Goal: Task Accomplishment & Management: Manage account settings

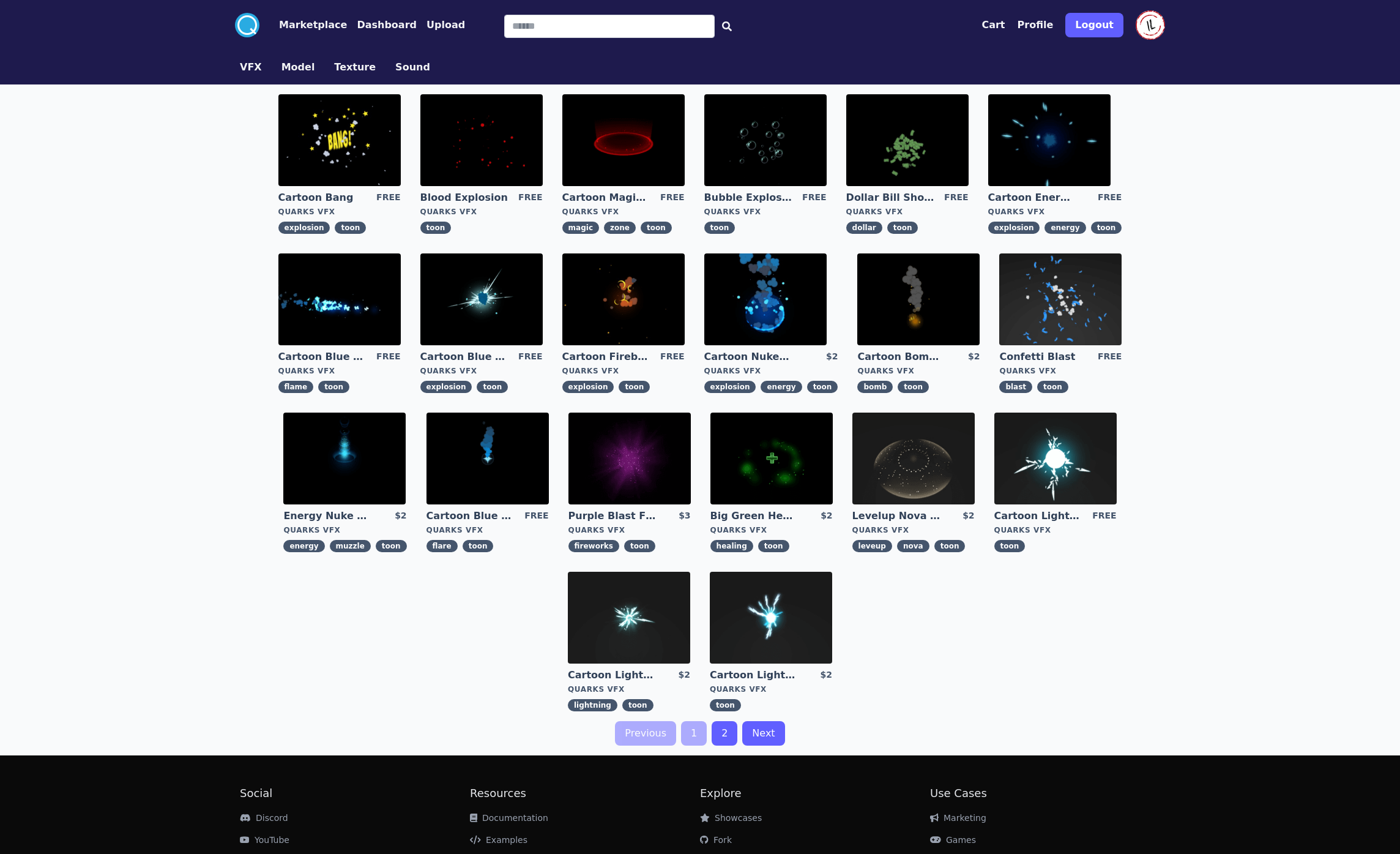
click at [585, 61] on div "VFX Model Texture Sound" at bounding box center [699, 67] width 940 height 34
click at [463, 46] on div ".cls-1{fill:#fff;}.cls-2{fill:#29abe2;} Marketplace Dashboard Upload Cart Profi…" at bounding box center [699, 25] width 940 height 50
click at [357, 26] on button "Dashboard" at bounding box center [387, 24] width 60 height 15
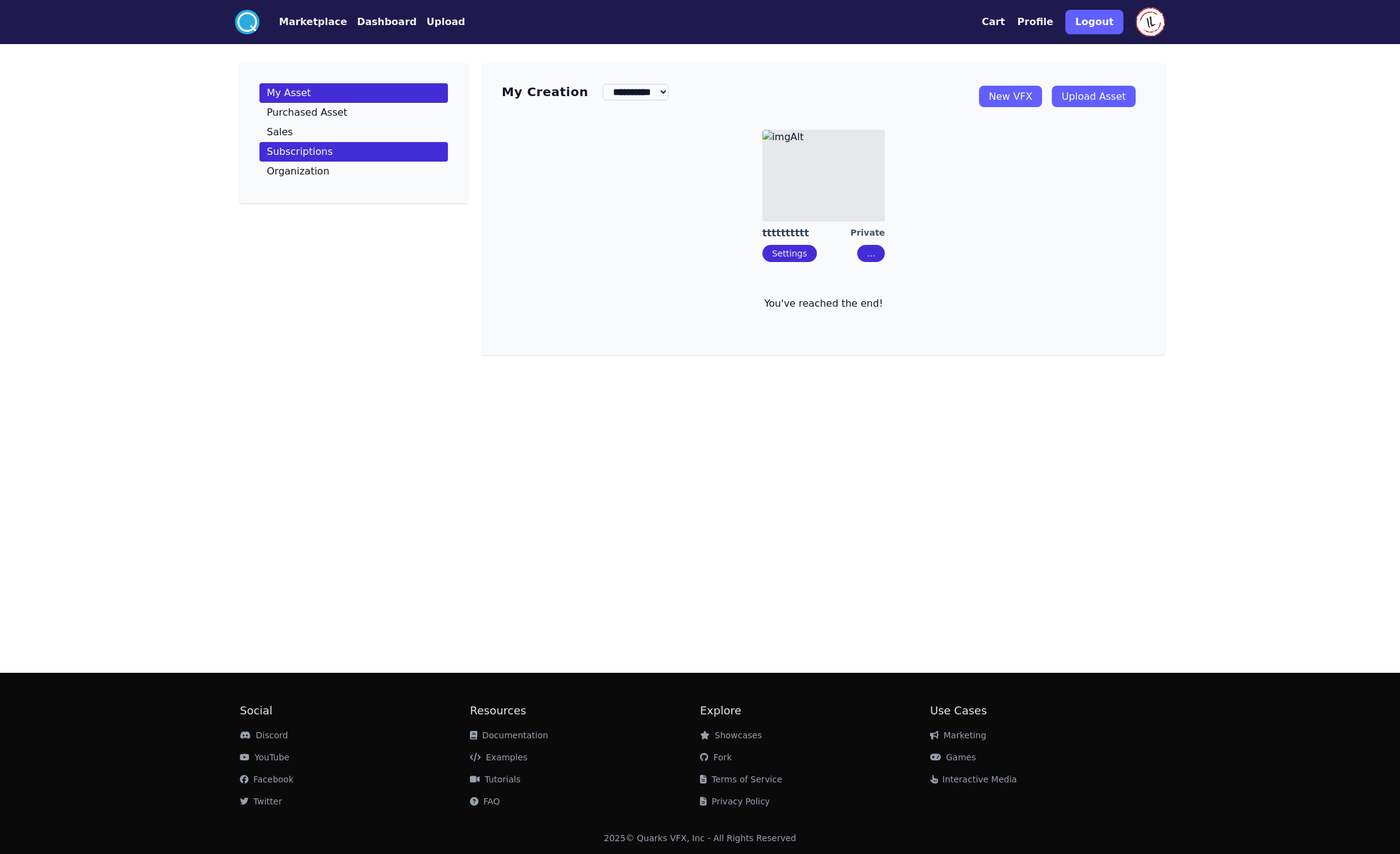
click at [318, 155] on p "Subscriptions" at bounding box center [300, 152] width 66 height 10
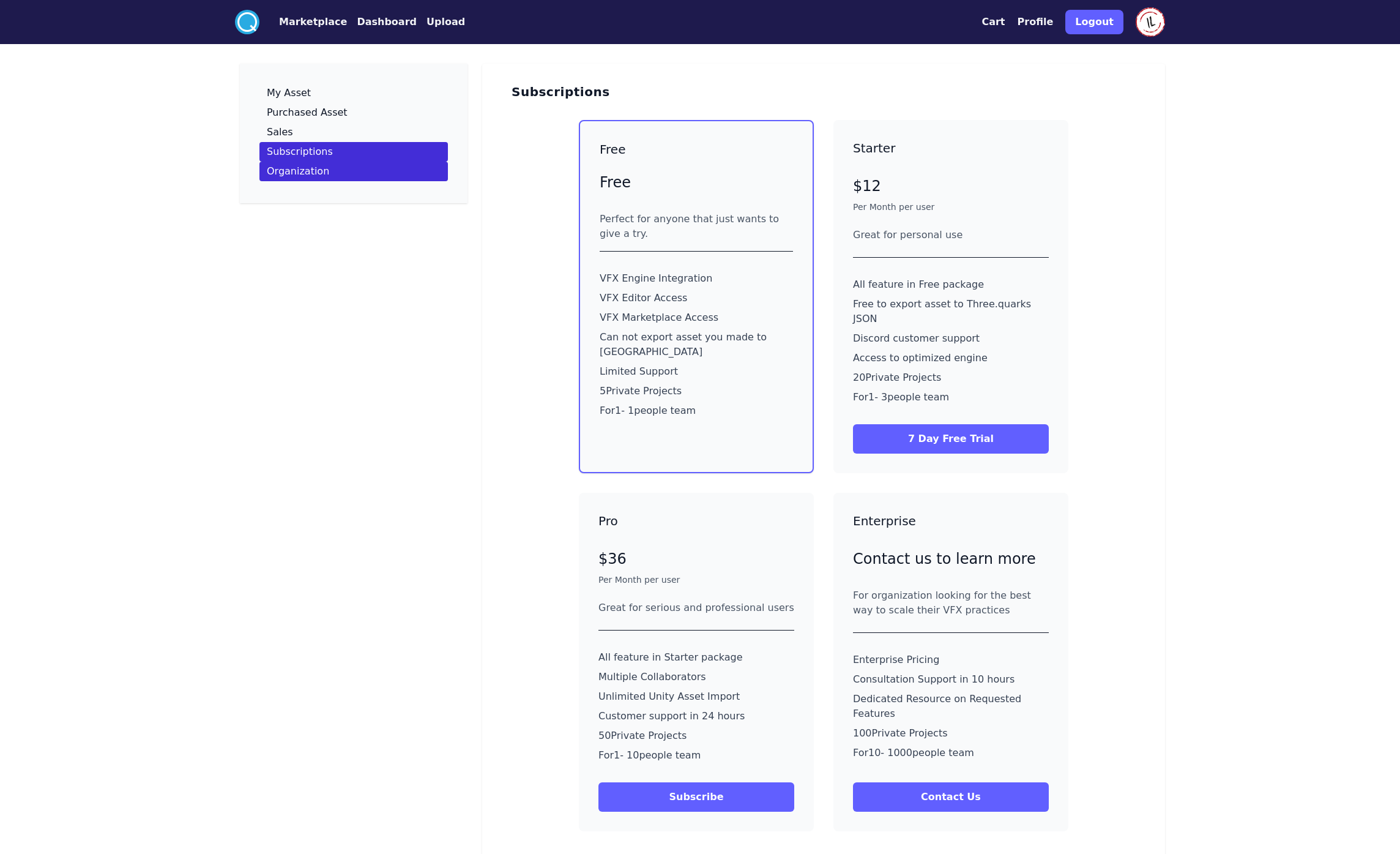
click at [314, 169] on p "Organization" at bounding box center [298, 171] width 62 height 10
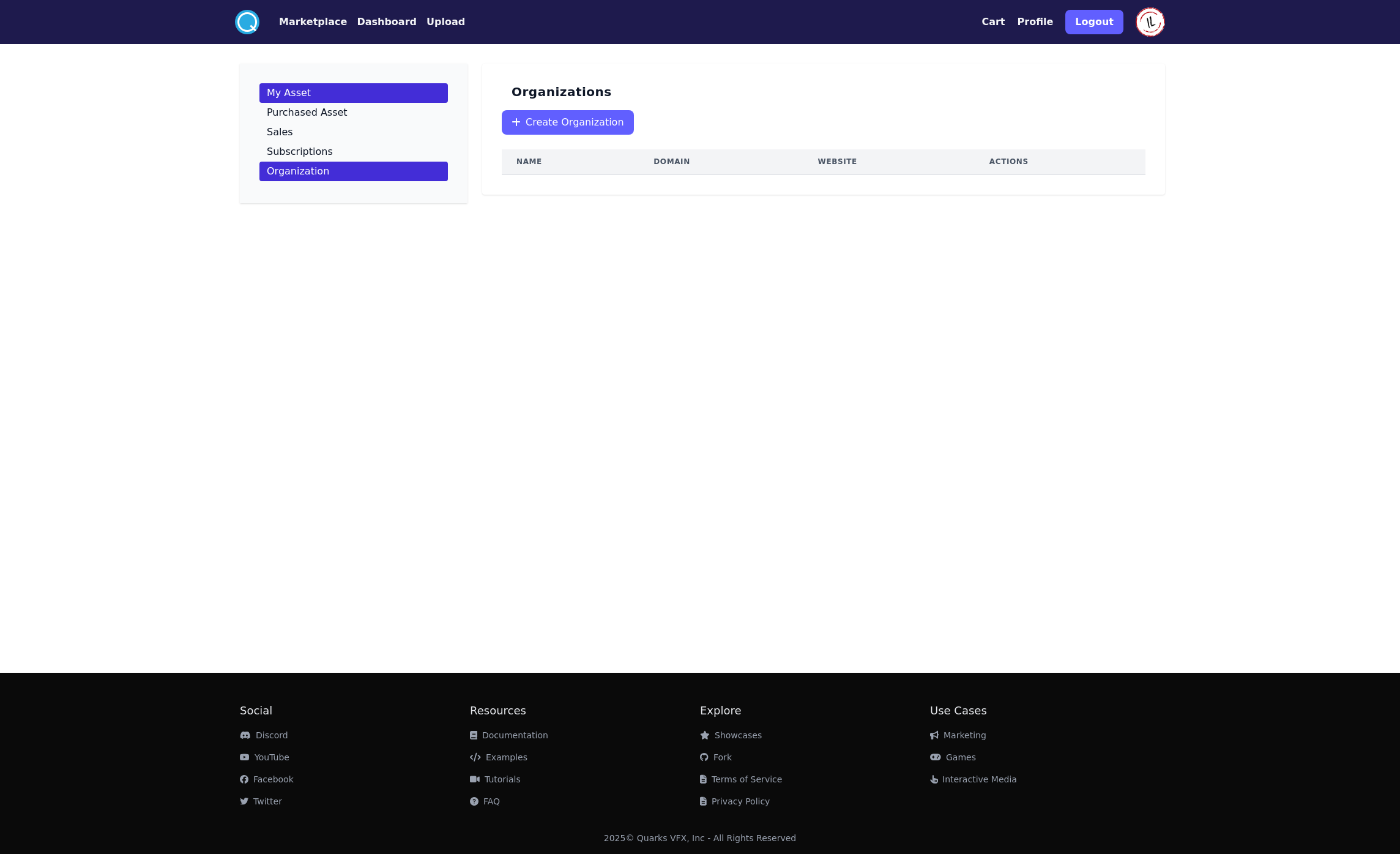
click at [328, 98] on link "My Asset" at bounding box center [353, 93] width 189 height 20
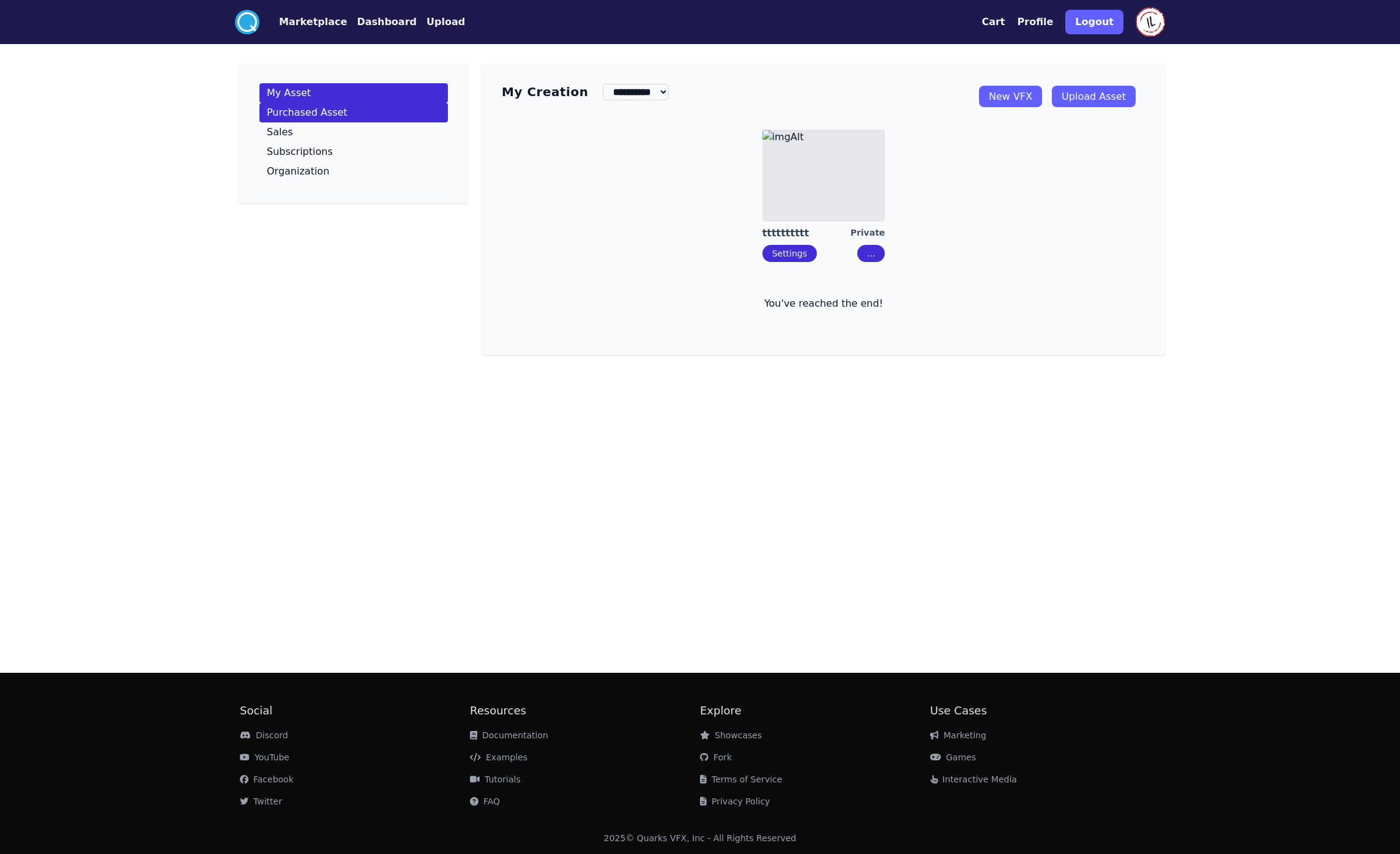
click at [323, 113] on p "Purchased Asset" at bounding box center [307, 113] width 81 height 10
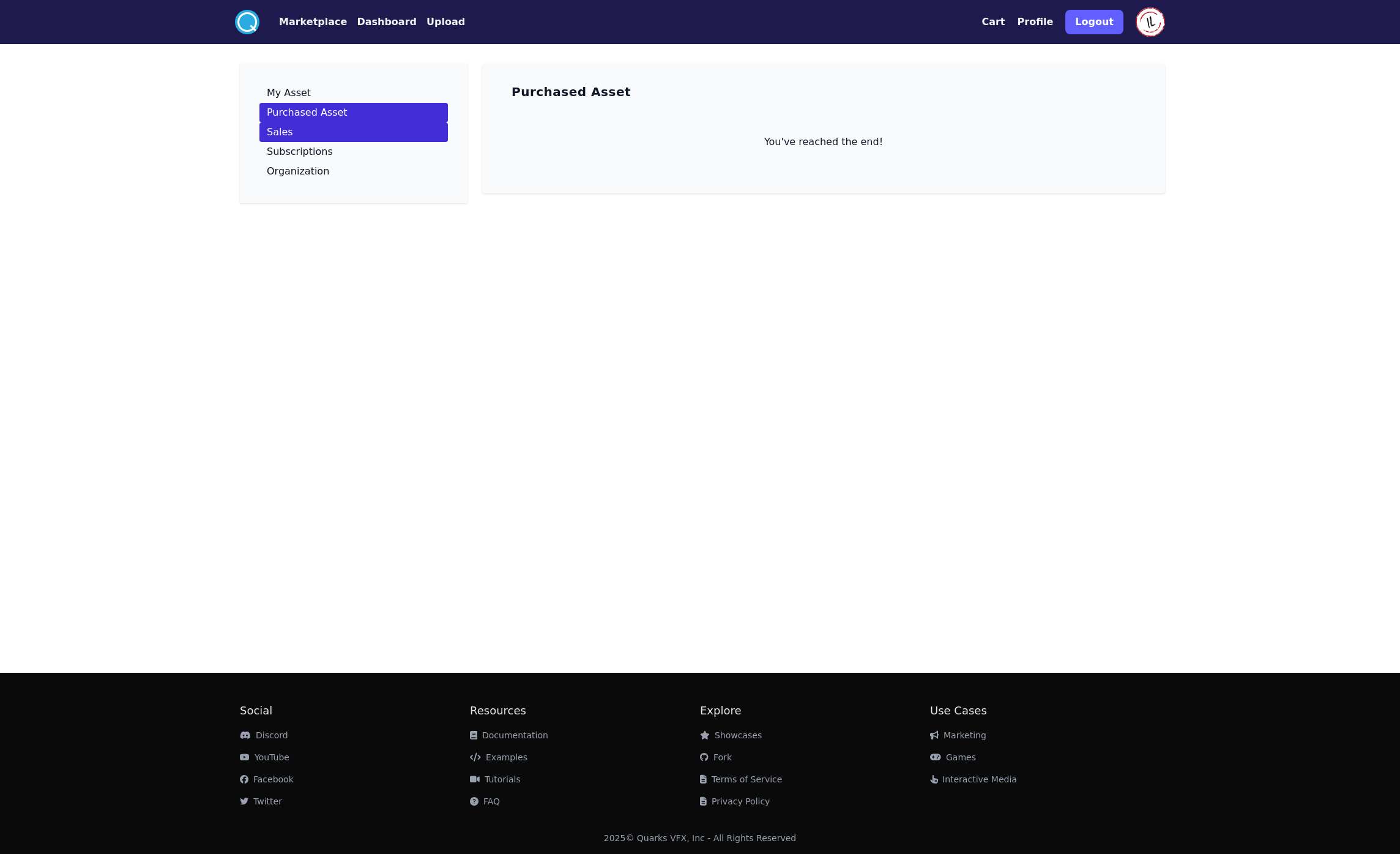
click at [323, 133] on link "Sales" at bounding box center [353, 132] width 189 height 20
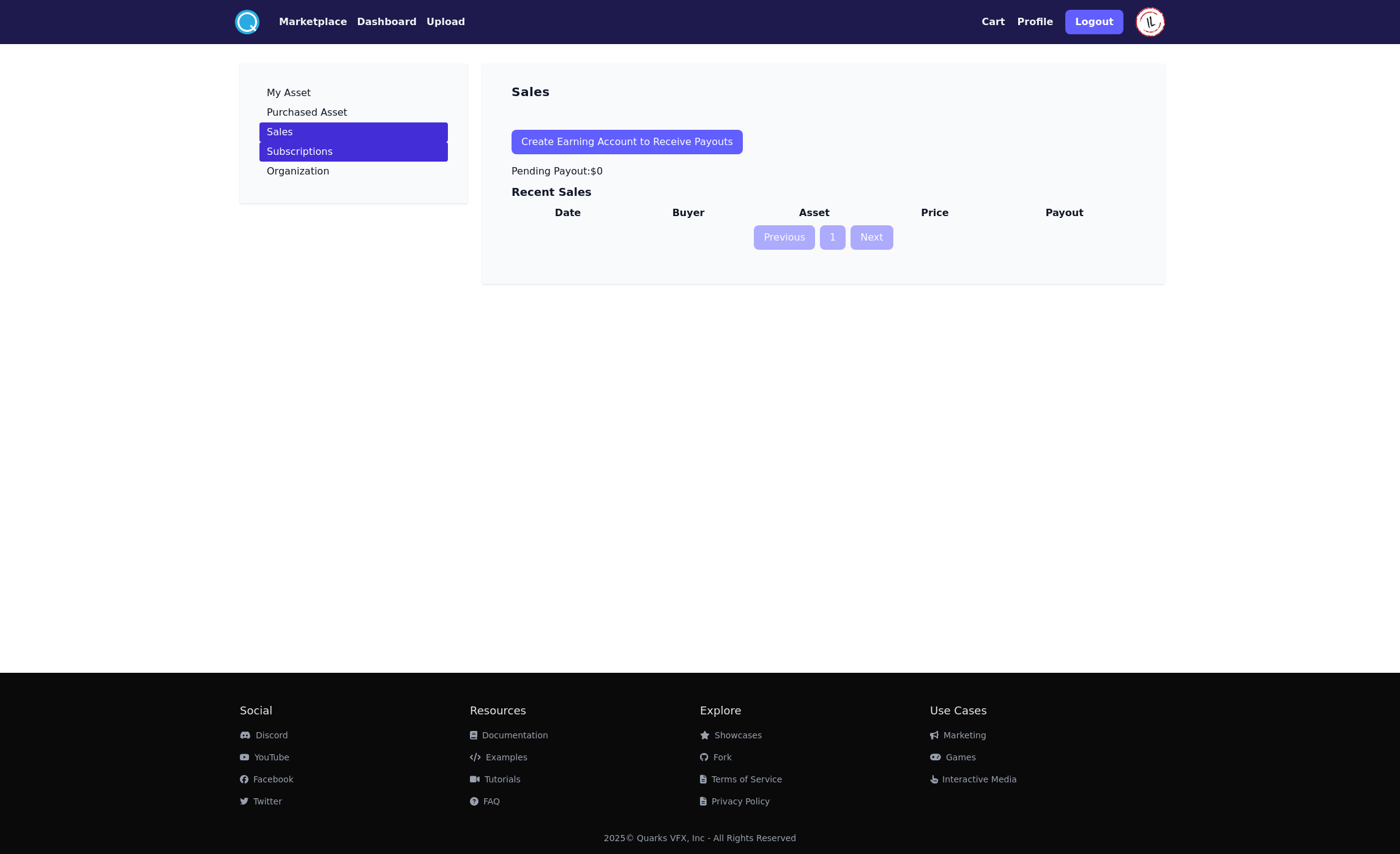
click at [319, 156] on p "Subscriptions" at bounding box center [300, 152] width 66 height 10
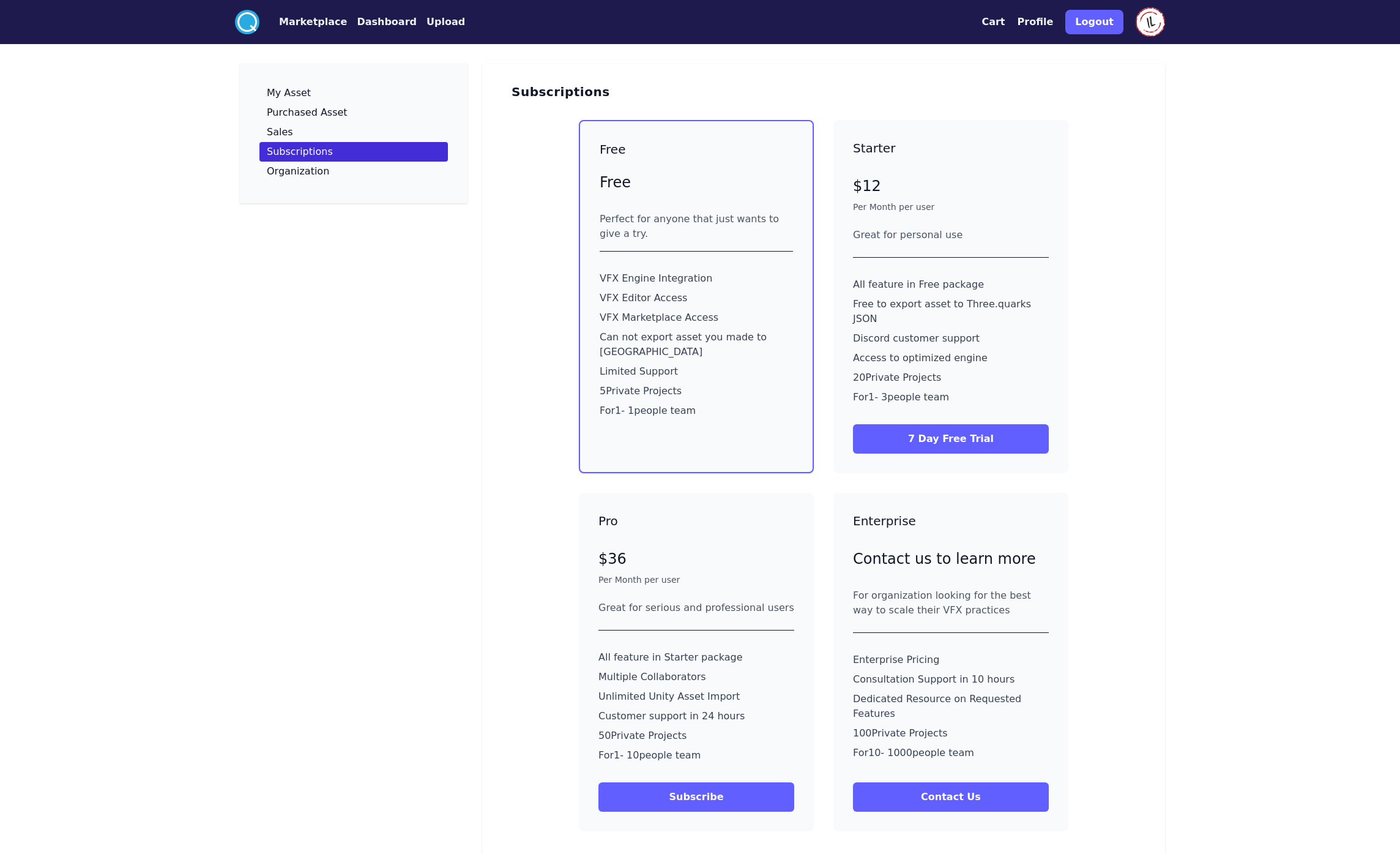
click at [681, 347] on div "VFX Engine Integration VFX Editor Access VFX Marketplace Access Can not export …" at bounding box center [696, 345] width 194 height 157
click at [1005, 20] on button "Cart" at bounding box center [993, 22] width 23 height 15
click at [426, 22] on button "Upload" at bounding box center [445, 22] width 38 height 15
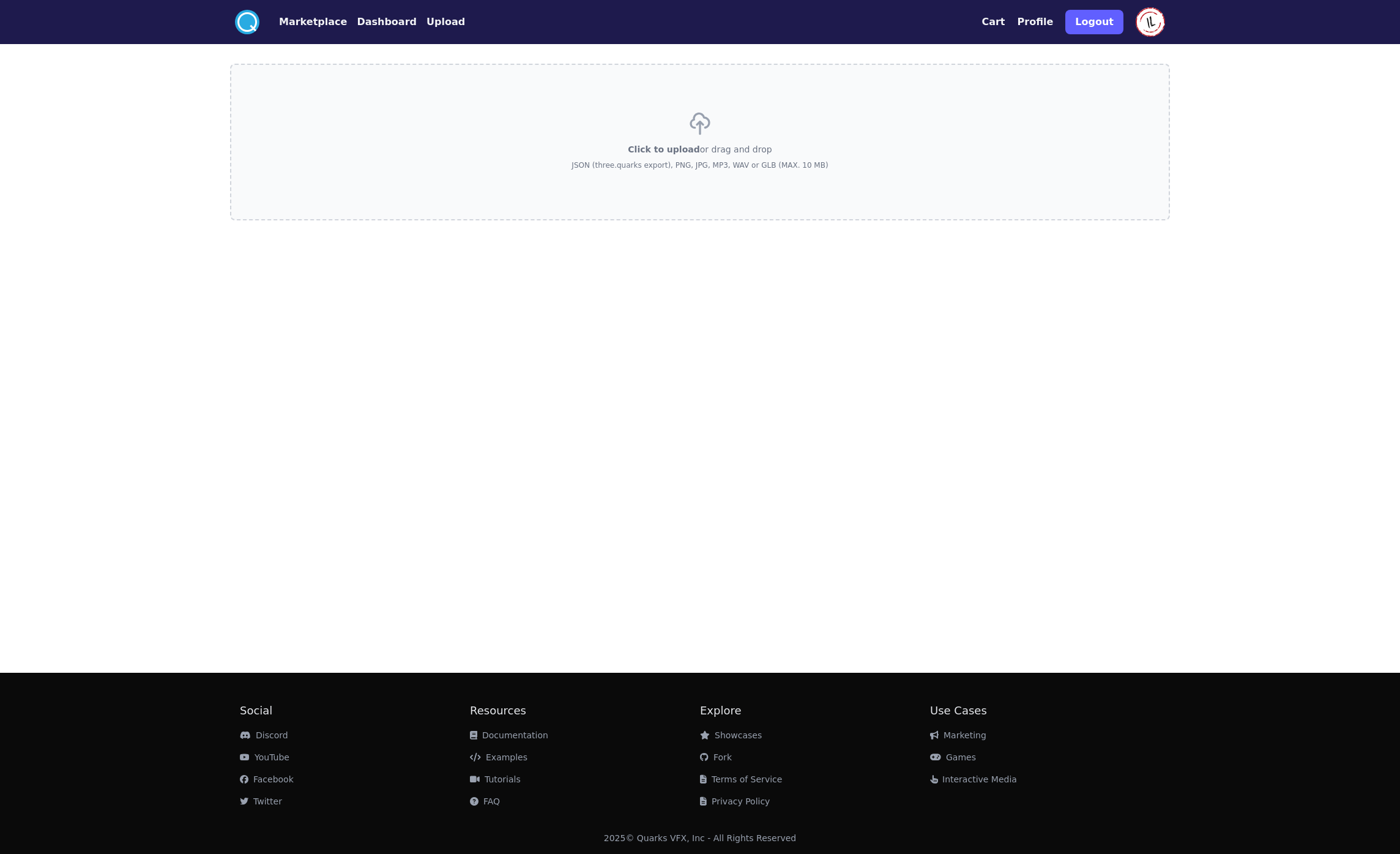
click at [440, 17] on button "Upload" at bounding box center [445, 22] width 38 height 15
click at [377, 17] on button "Dashboard" at bounding box center [387, 22] width 60 height 15
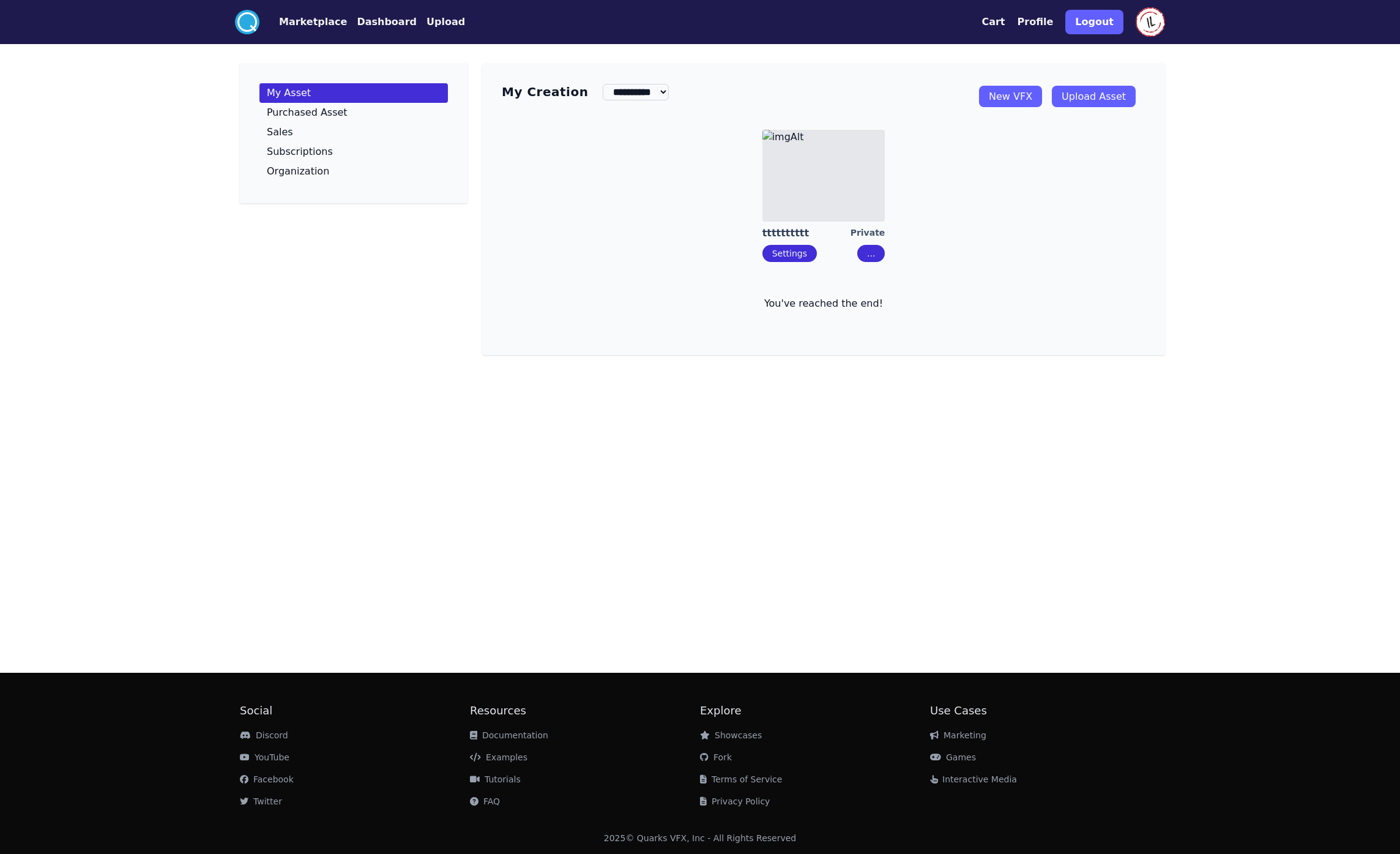
click at [296, 24] on button "Marketplace" at bounding box center [312, 22] width 68 height 15
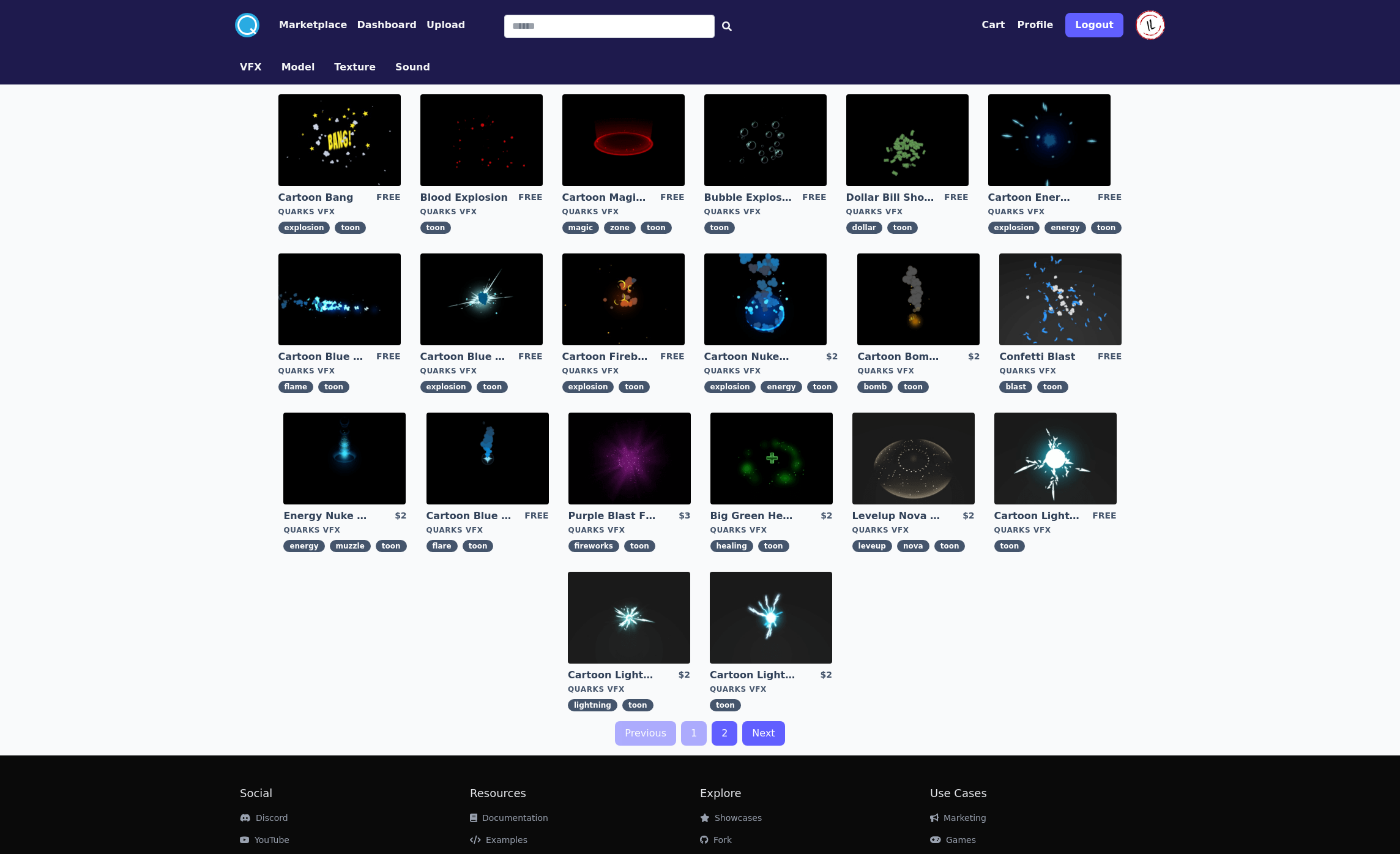
click at [367, 31] on button "Dashboard" at bounding box center [387, 24] width 60 height 15
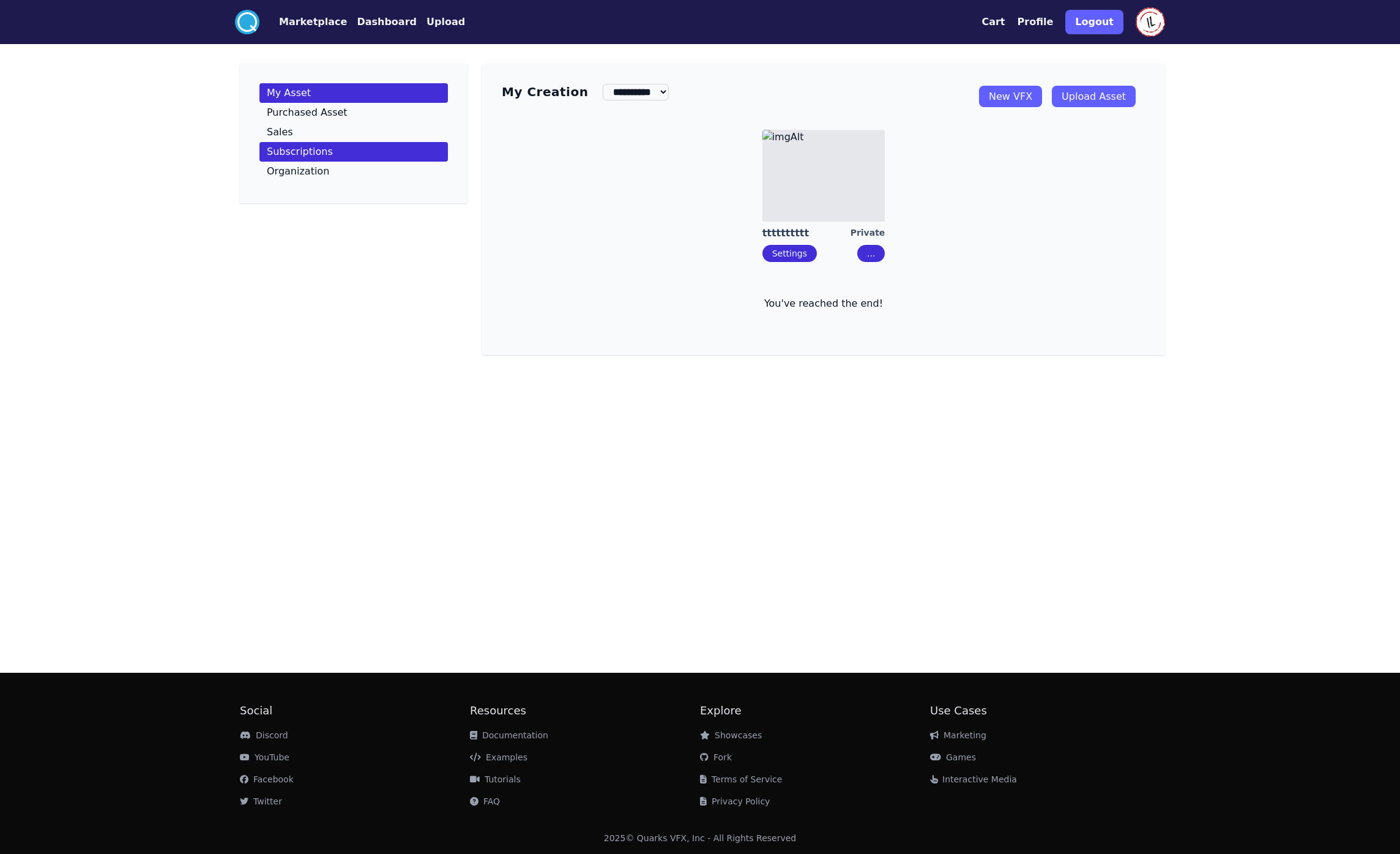
click at [335, 144] on link "Subscriptions" at bounding box center [353, 152] width 189 height 20
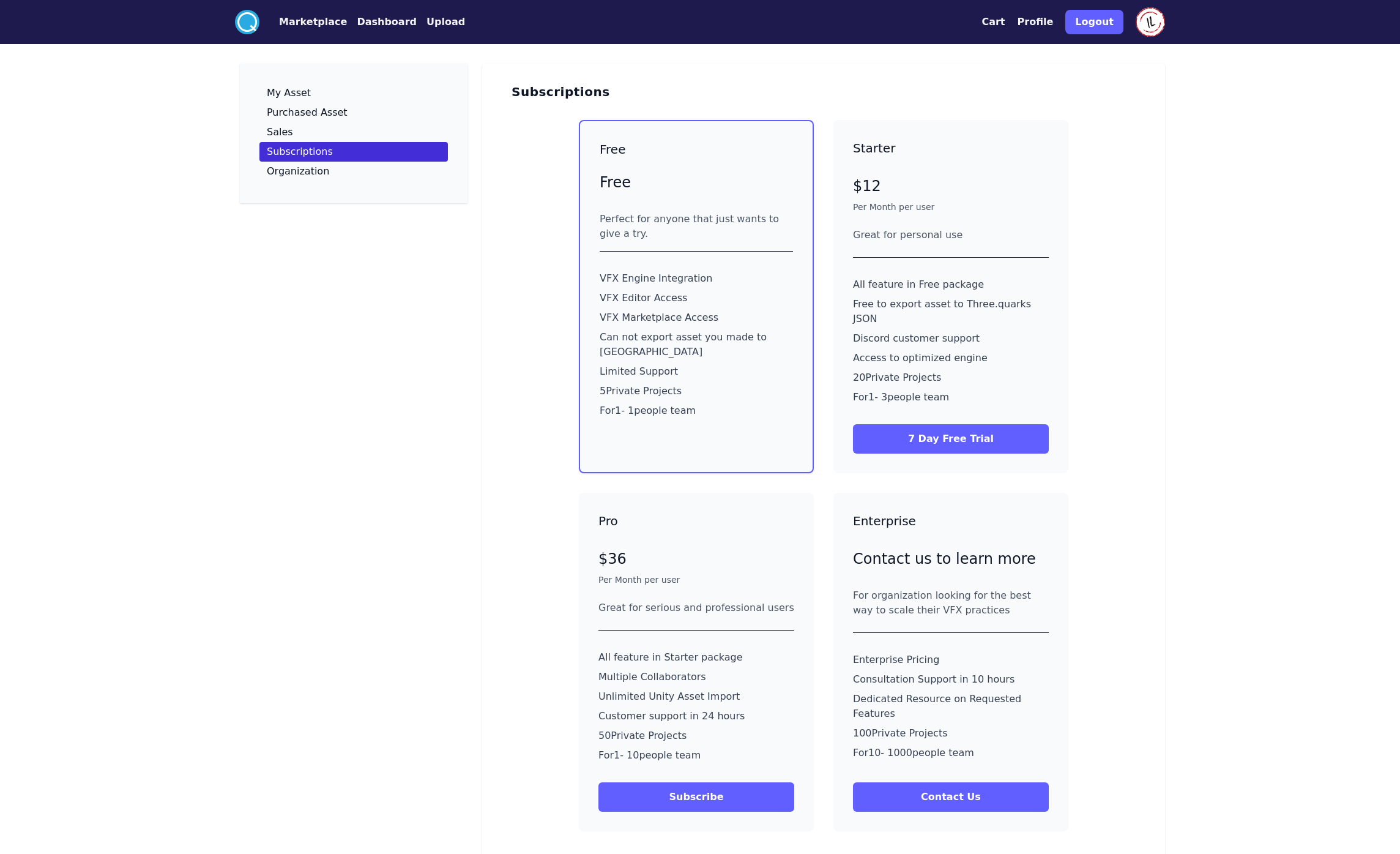
click at [1052, 24] on button "Profile" at bounding box center [1035, 22] width 36 height 15
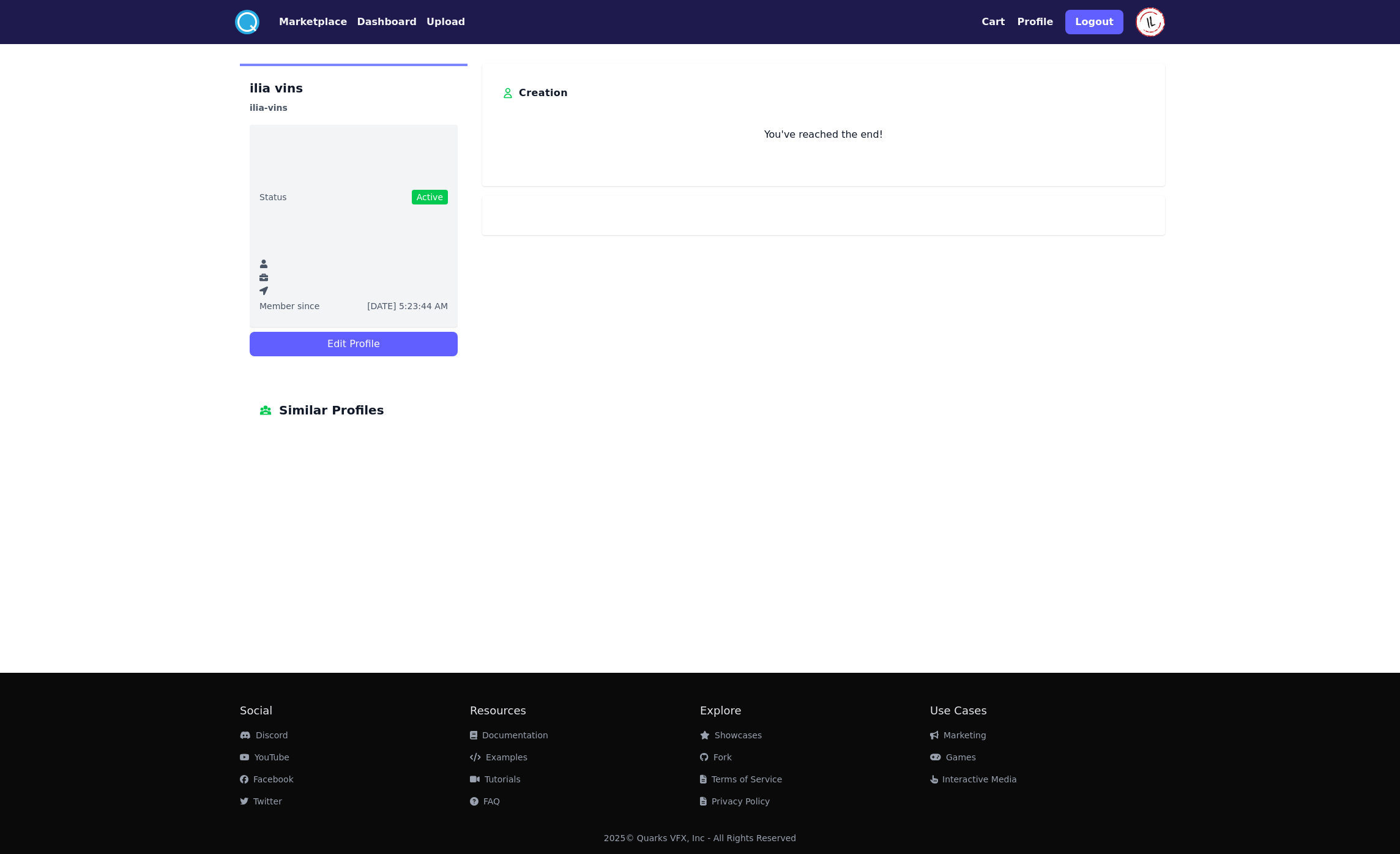
click at [261, 277] on icon at bounding box center [263, 277] width 8 height 8
click at [383, 336] on button "Edit Profile" at bounding box center [353, 344] width 208 height 24
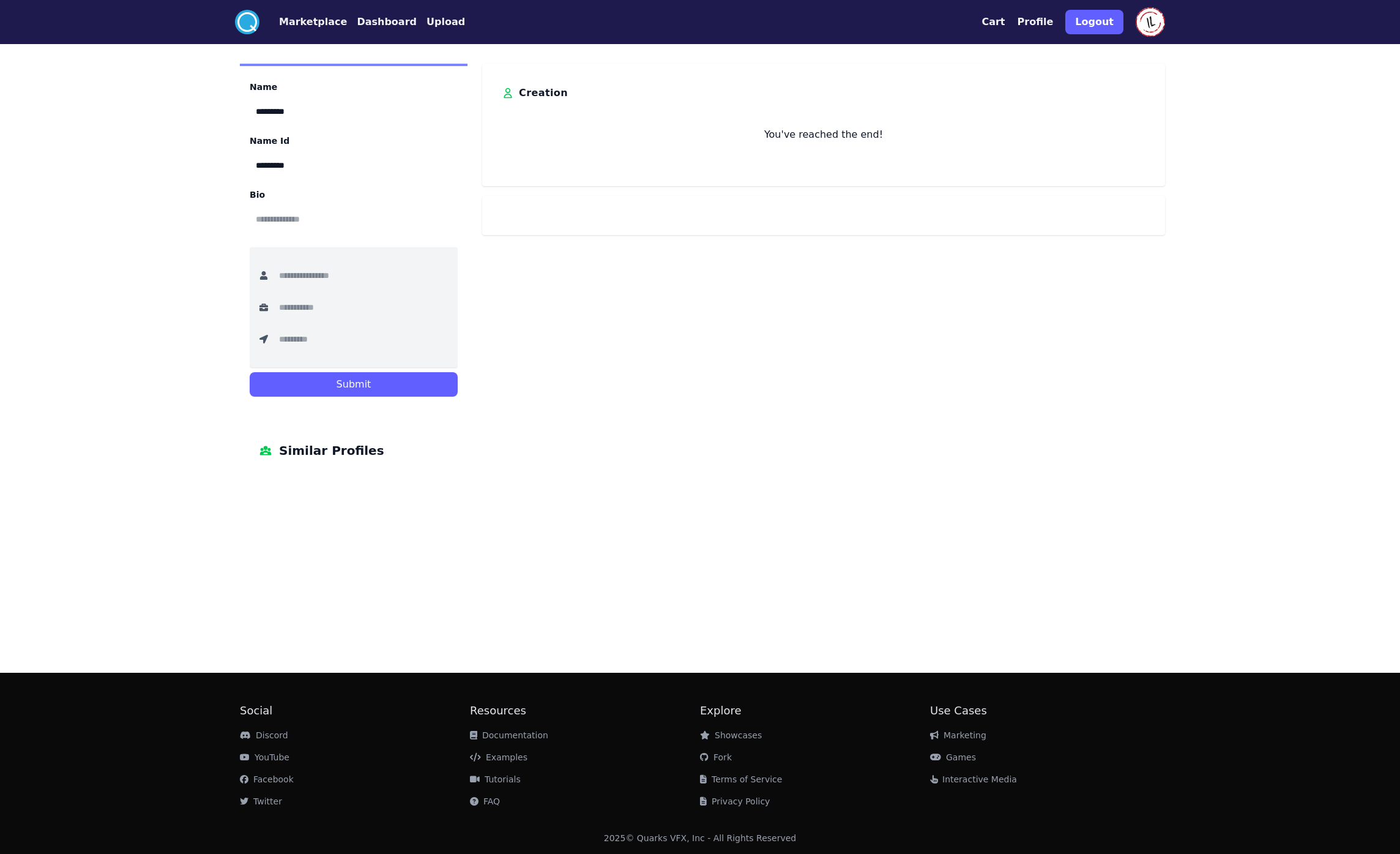
click at [256, 197] on label "Bio" at bounding box center [353, 195] width 208 height 13
click at [287, 218] on input "text" at bounding box center [353, 219] width 208 height 27
click at [514, 261] on div "Name ********* Name Id ********* Bio Submit Similar Profiles Creation You've re…" at bounding box center [699, 272] width 940 height 417
click at [1102, 20] on button "Logout" at bounding box center [1094, 22] width 58 height 24
